Goal: Navigation & Orientation: Find specific page/section

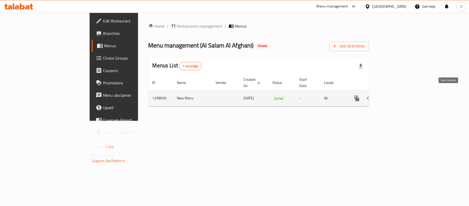
click at [397, 96] on icon "enhanced table" at bounding box center [394, 98] width 6 height 6
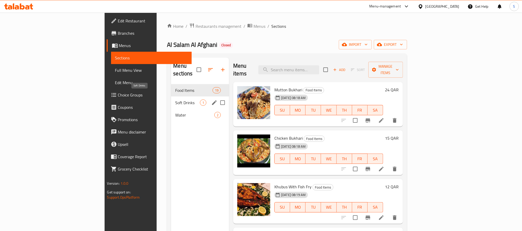
click at [175, 100] on span "Soft Drinks" at bounding box center [187, 103] width 25 height 6
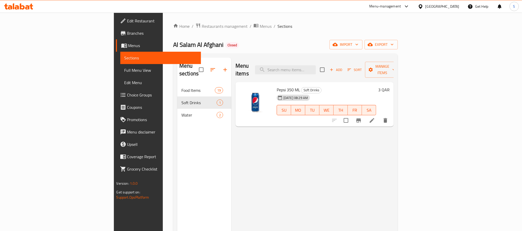
click at [181, 112] on span "Water" at bounding box center [198, 115] width 35 height 6
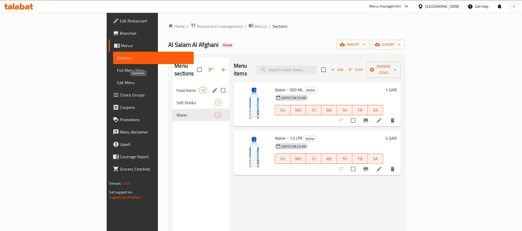
click at [176, 87] on span "Food Items" at bounding box center [187, 90] width 22 height 6
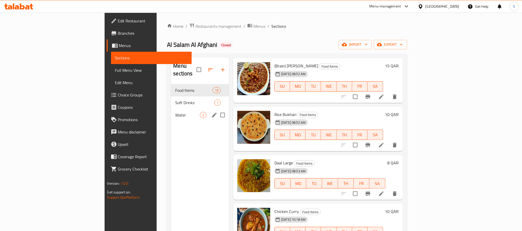
click at [175, 112] on span "Water" at bounding box center [187, 115] width 25 height 6
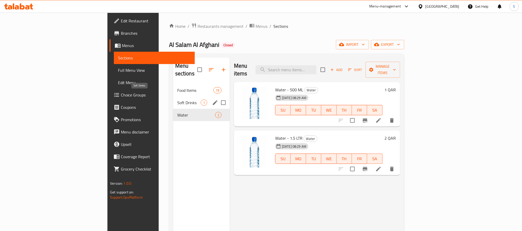
click at [177, 100] on span "Soft Drinks" at bounding box center [188, 103] width 23 height 6
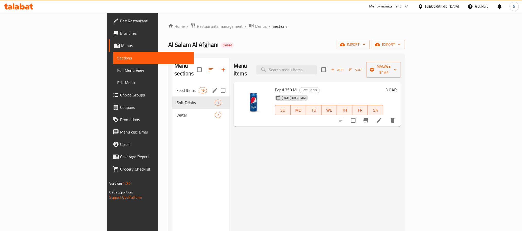
click at [172, 84] on div "Food Items 19" at bounding box center [200, 90] width 57 height 12
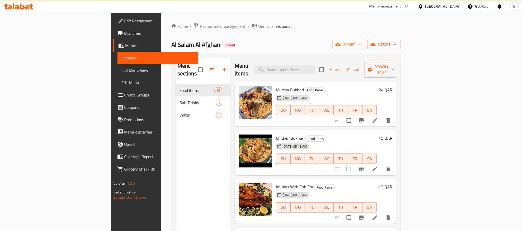
click at [276, 134] on span "Chicken Bukhari" at bounding box center [290, 138] width 28 height 8
copy h6 "Chicken Bukhari"
click at [200, 166] on div "Menu sections Food Items 19 Soft Drinks 1 Water 2" at bounding box center [202, 173] width 55 height 231
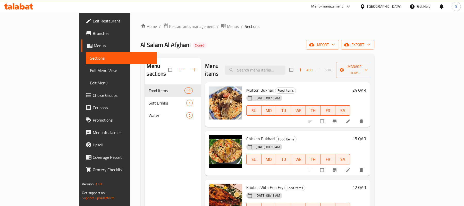
click at [90, 70] on span "Full Menu View" at bounding box center [121, 70] width 63 height 6
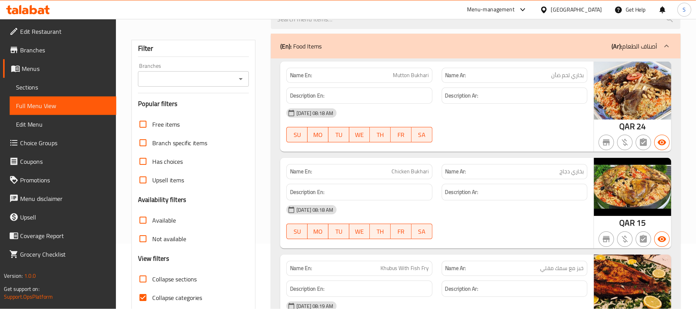
scroll to position [103, 0]
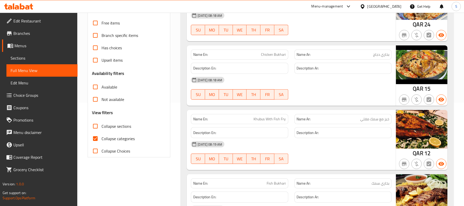
click at [96, 140] on input "Collapse categories" at bounding box center [95, 138] width 12 height 12
checkbox input "false"
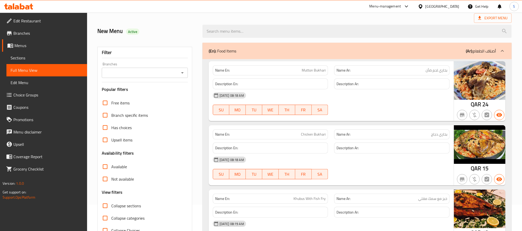
scroll to position [39, 0]
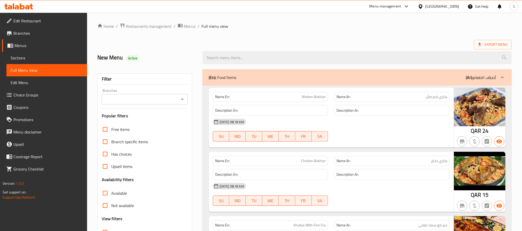
click at [456, 6] on div "Qatar" at bounding box center [442, 7] width 34 height 6
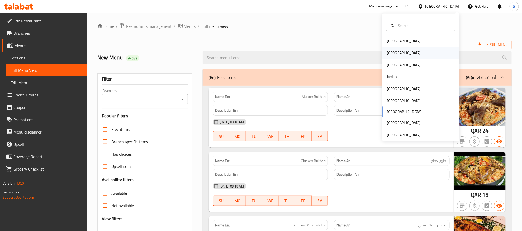
click at [389, 53] on div "[GEOGRAPHIC_DATA]" at bounding box center [404, 53] width 34 height 6
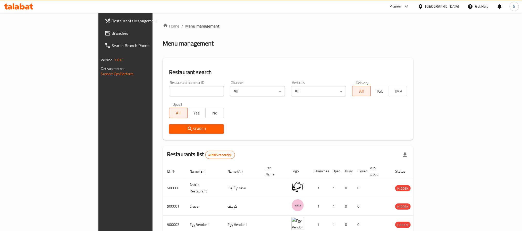
click at [112, 33] on span "Branches" at bounding box center [147, 33] width 70 height 6
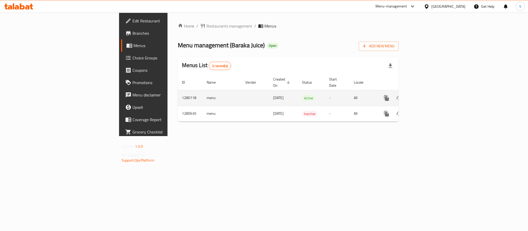
click at [430, 93] on link "enhanced table" at bounding box center [423, 98] width 12 height 12
